Goal: Information Seeking & Learning: Learn about a topic

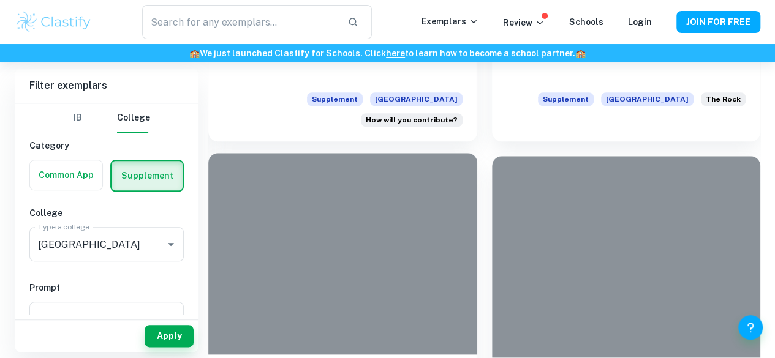
scroll to position [596, 0]
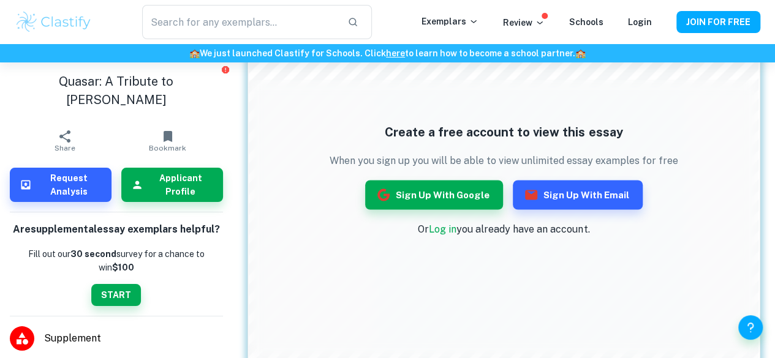
scroll to position [1043, 0]
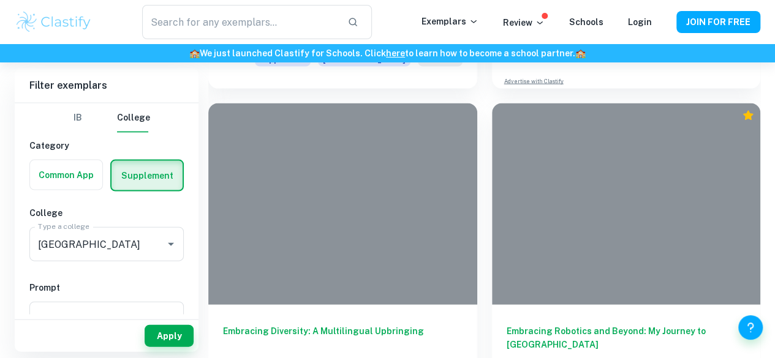
scroll to position [1252, 0]
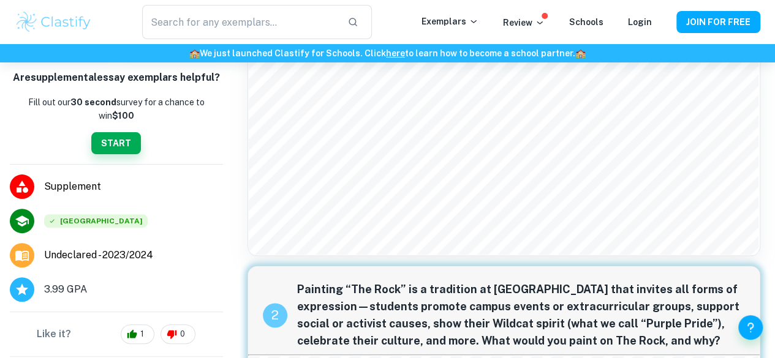
scroll to position [160, 0]
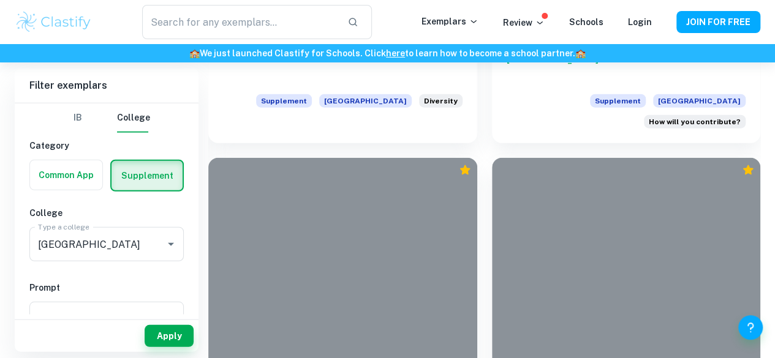
scroll to position [1550, 0]
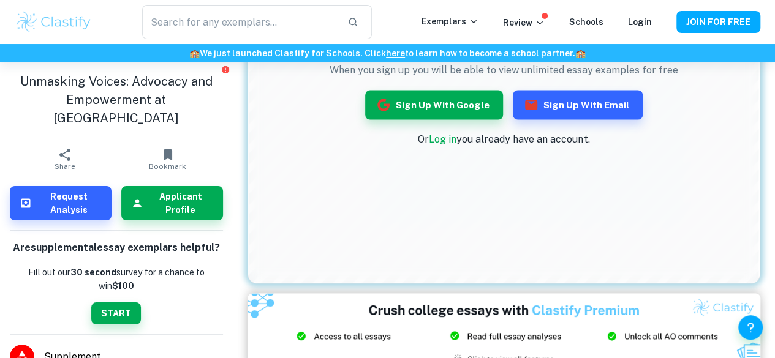
scroll to position [970, 0]
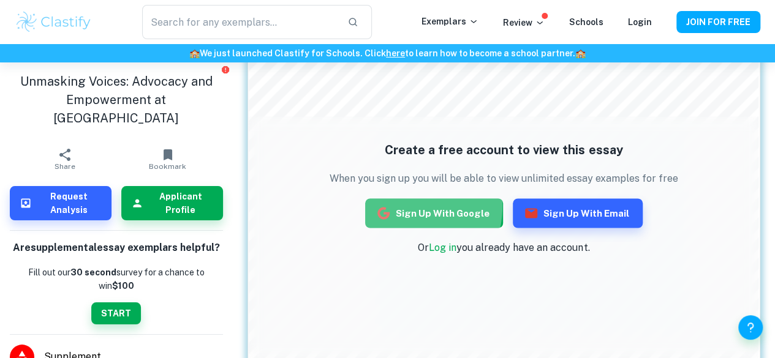
click at [389, 204] on button "Sign up with Google" at bounding box center [434, 212] width 138 height 29
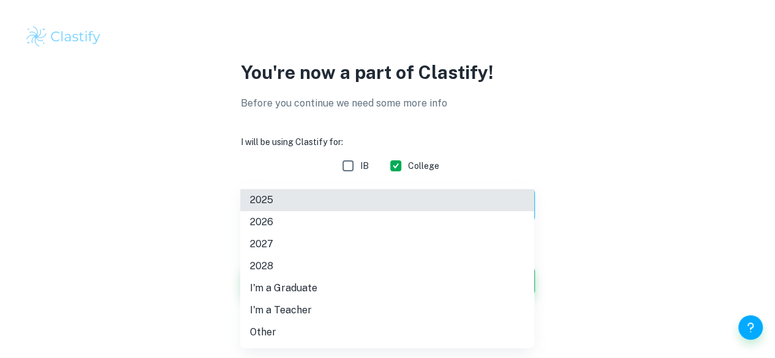
click at [473, 215] on body "We value your privacy We use cookies to enhance your browsing experience, serve…" at bounding box center [387, 179] width 775 height 358
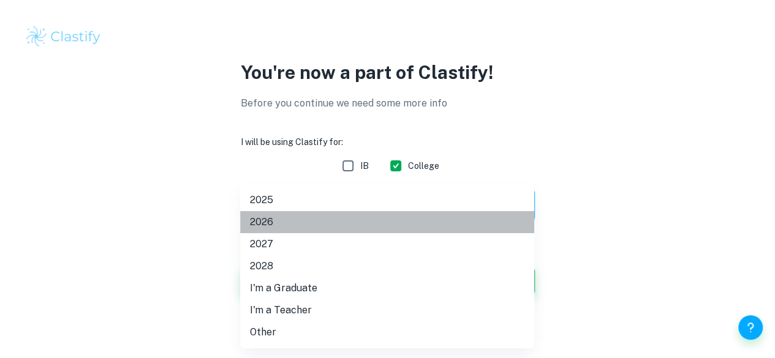
click at [364, 224] on li "2026" at bounding box center [387, 222] width 294 height 22
type input "2026"
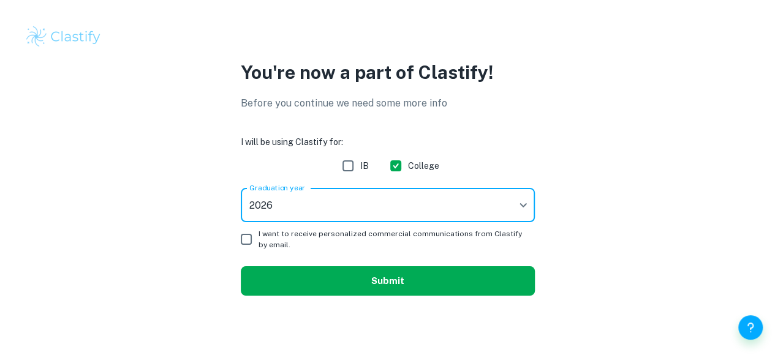
click at [370, 284] on button "Submit" at bounding box center [388, 280] width 294 height 29
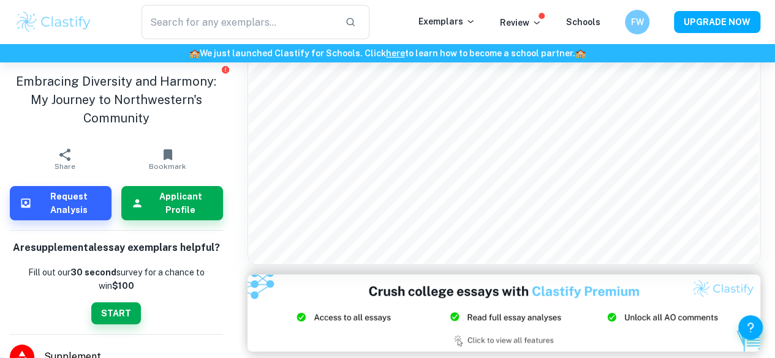
scroll to position [211, 0]
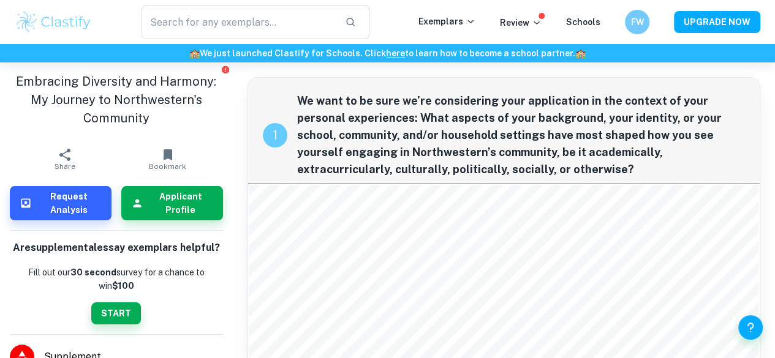
click at [51, 24] on img at bounding box center [54, 22] width 78 height 25
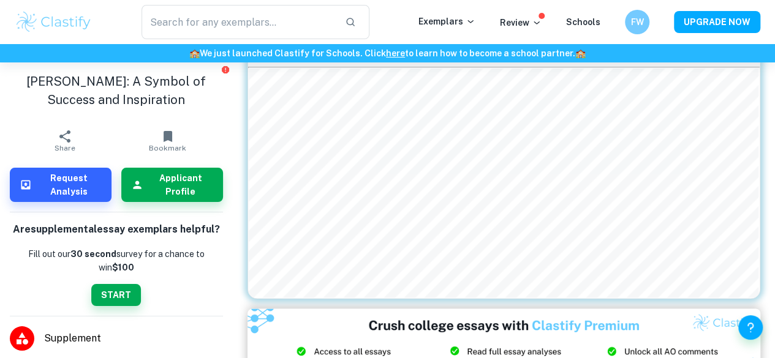
scroll to position [665, 0]
